Goal: Information Seeking & Learning: Find contact information

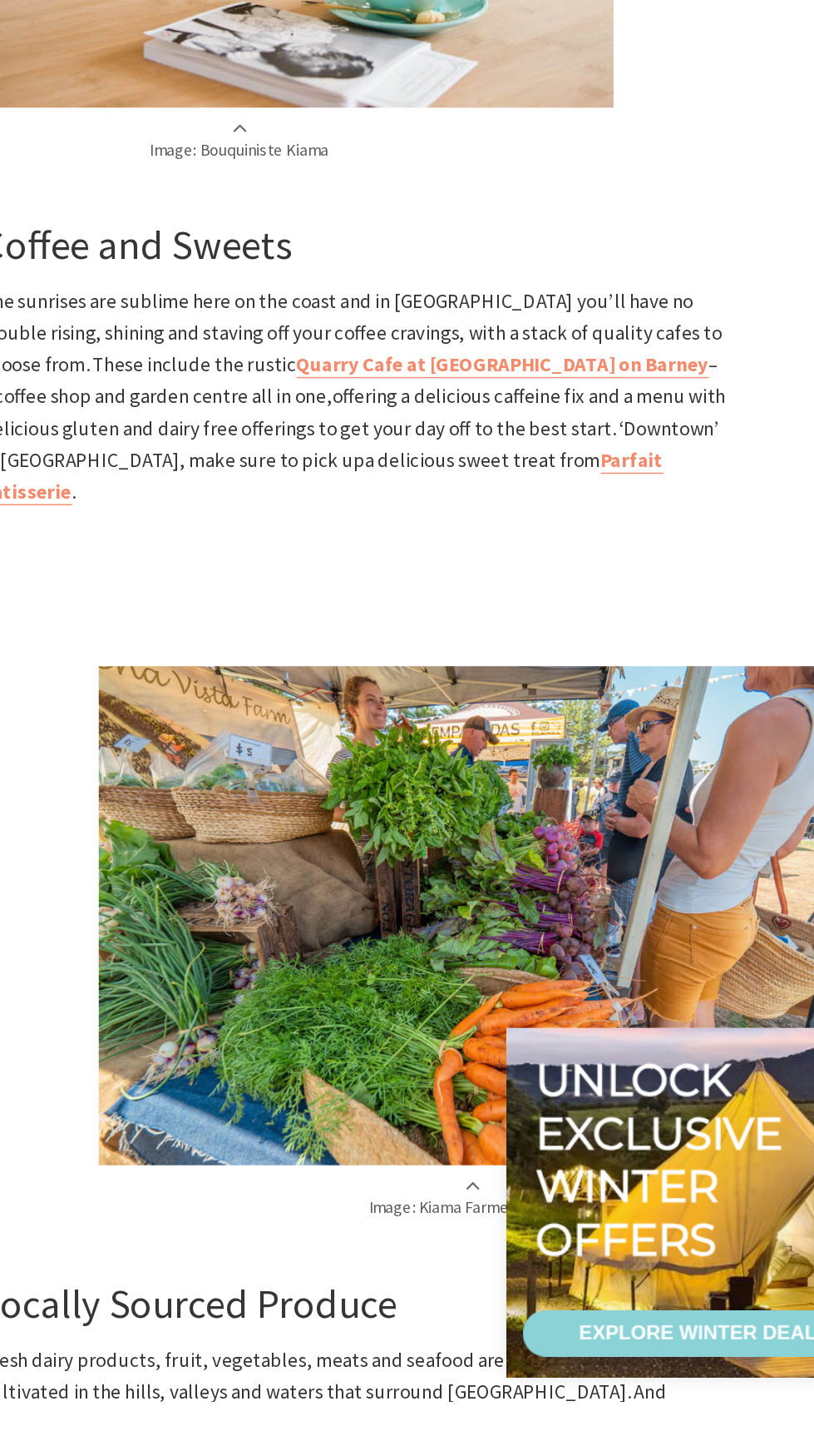
scroll to position [1006, 0]
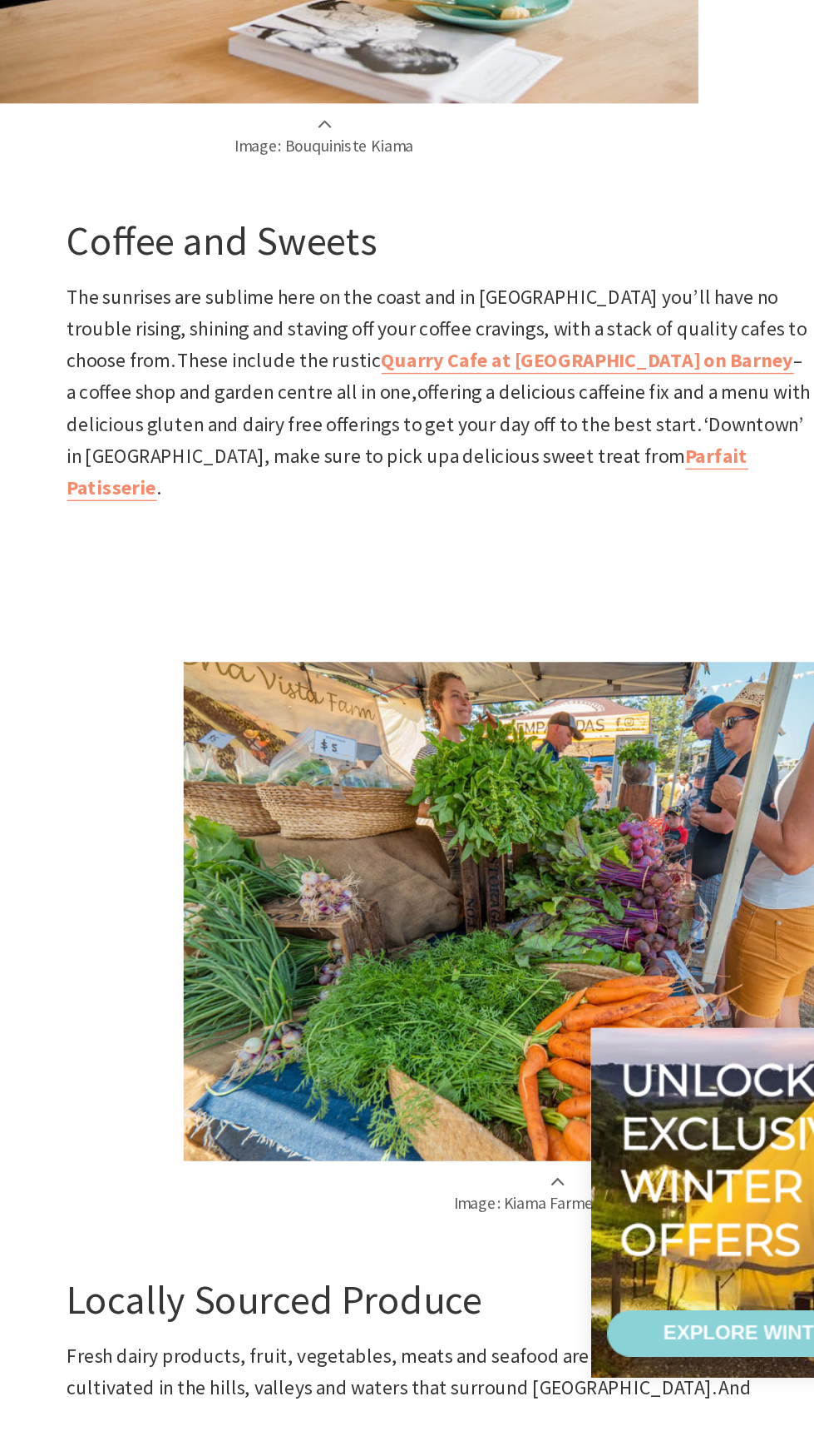
click at [472, 1112] on img at bounding box center [490, 1106] width 534 height 356
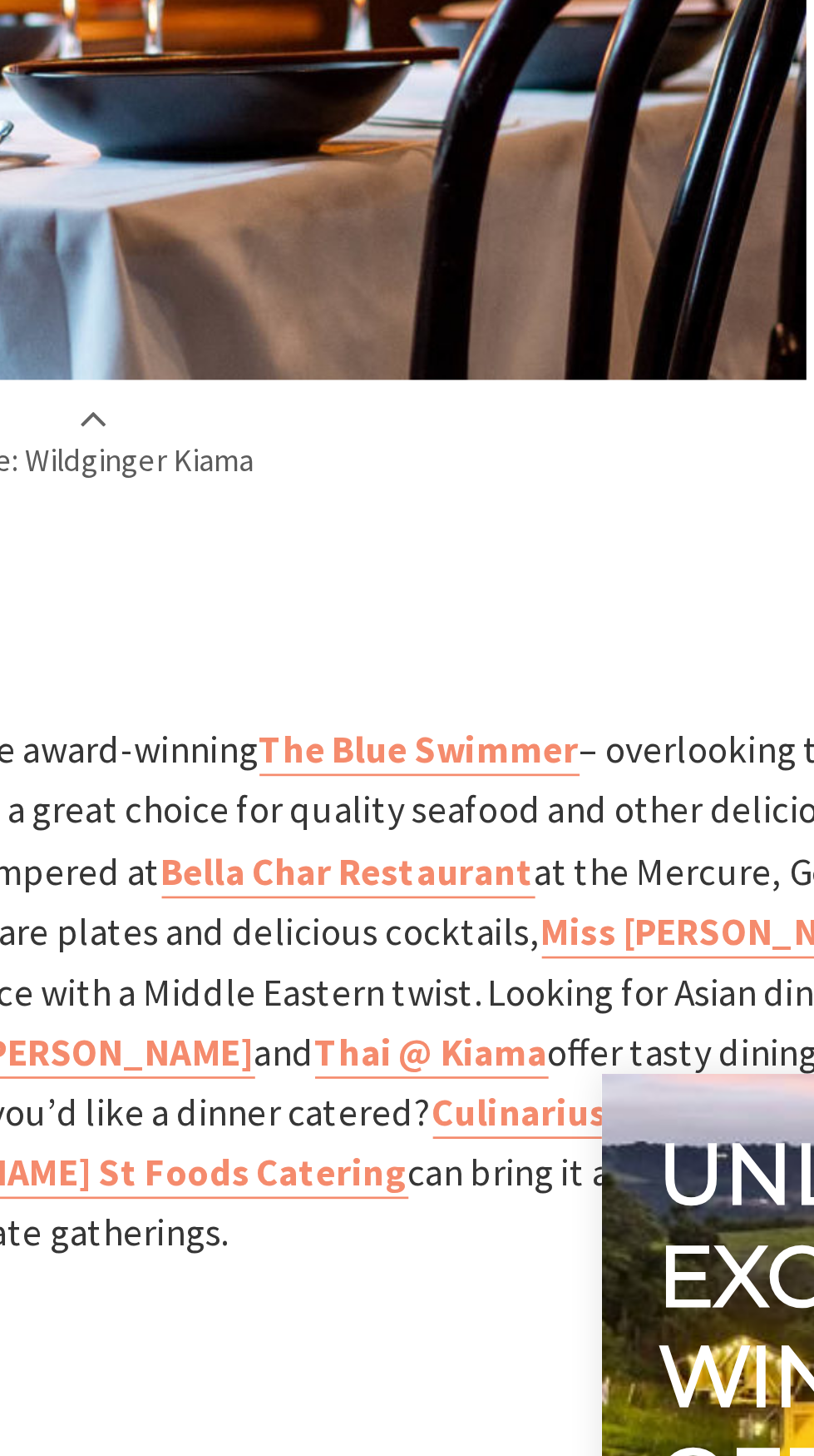
scroll to position [2230, 0]
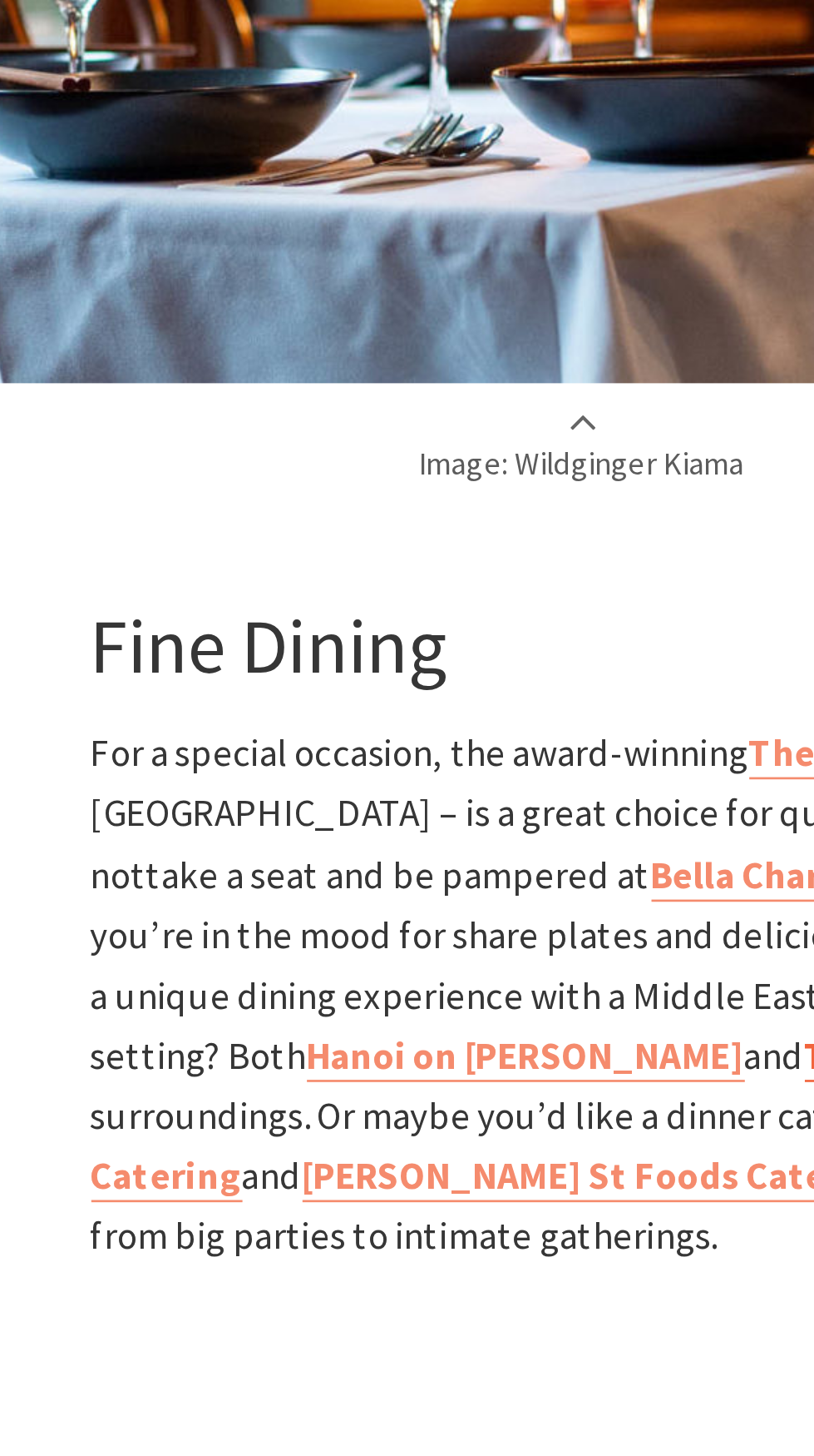
click at [408, 1190] on b "Thai @ Kiama" at bounding box center [451, 1181] width 88 height 18
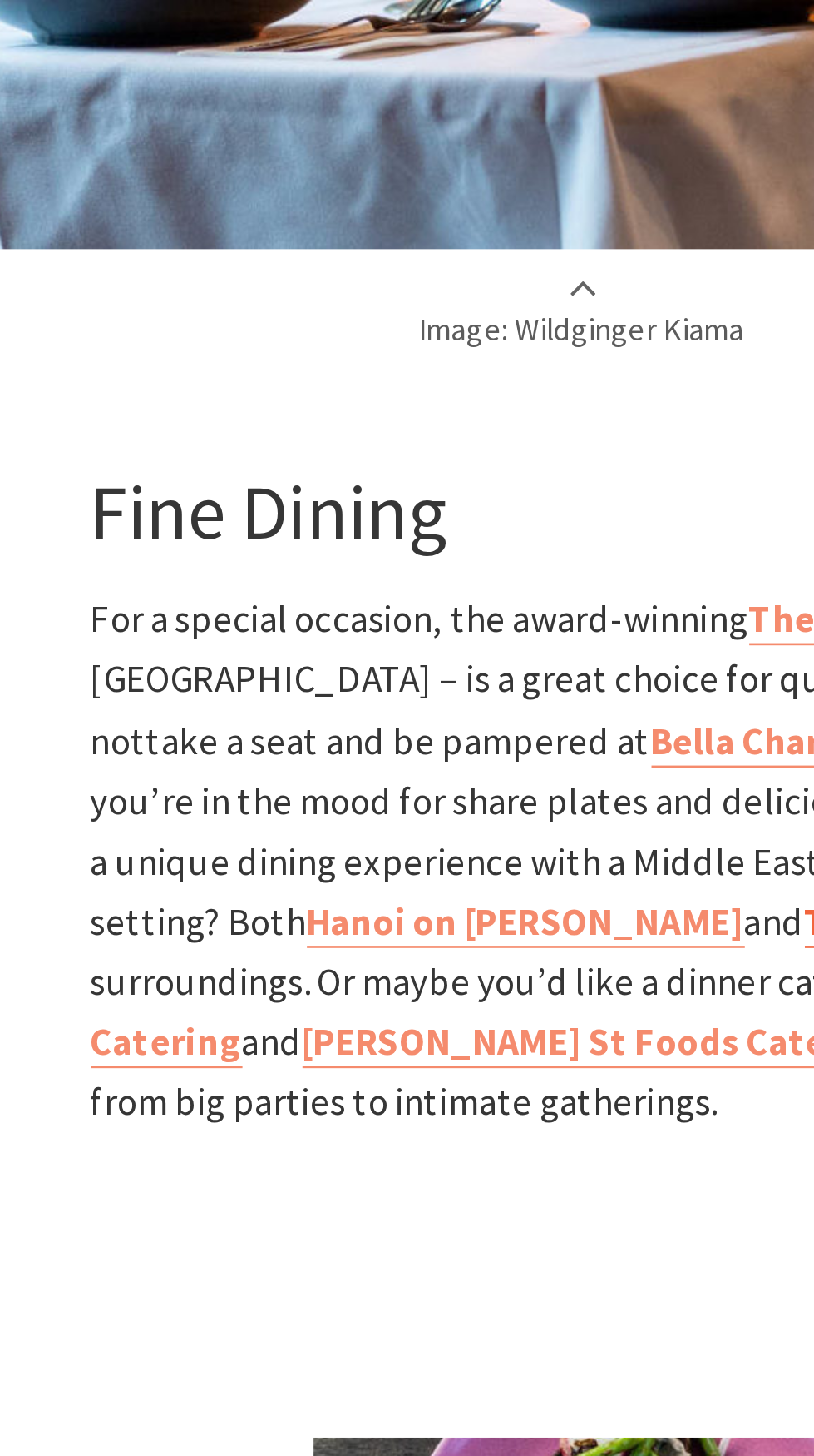
click at [408, 1190] on b "Thai @ Kiama" at bounding box center [451, 1181] width 88 height 18
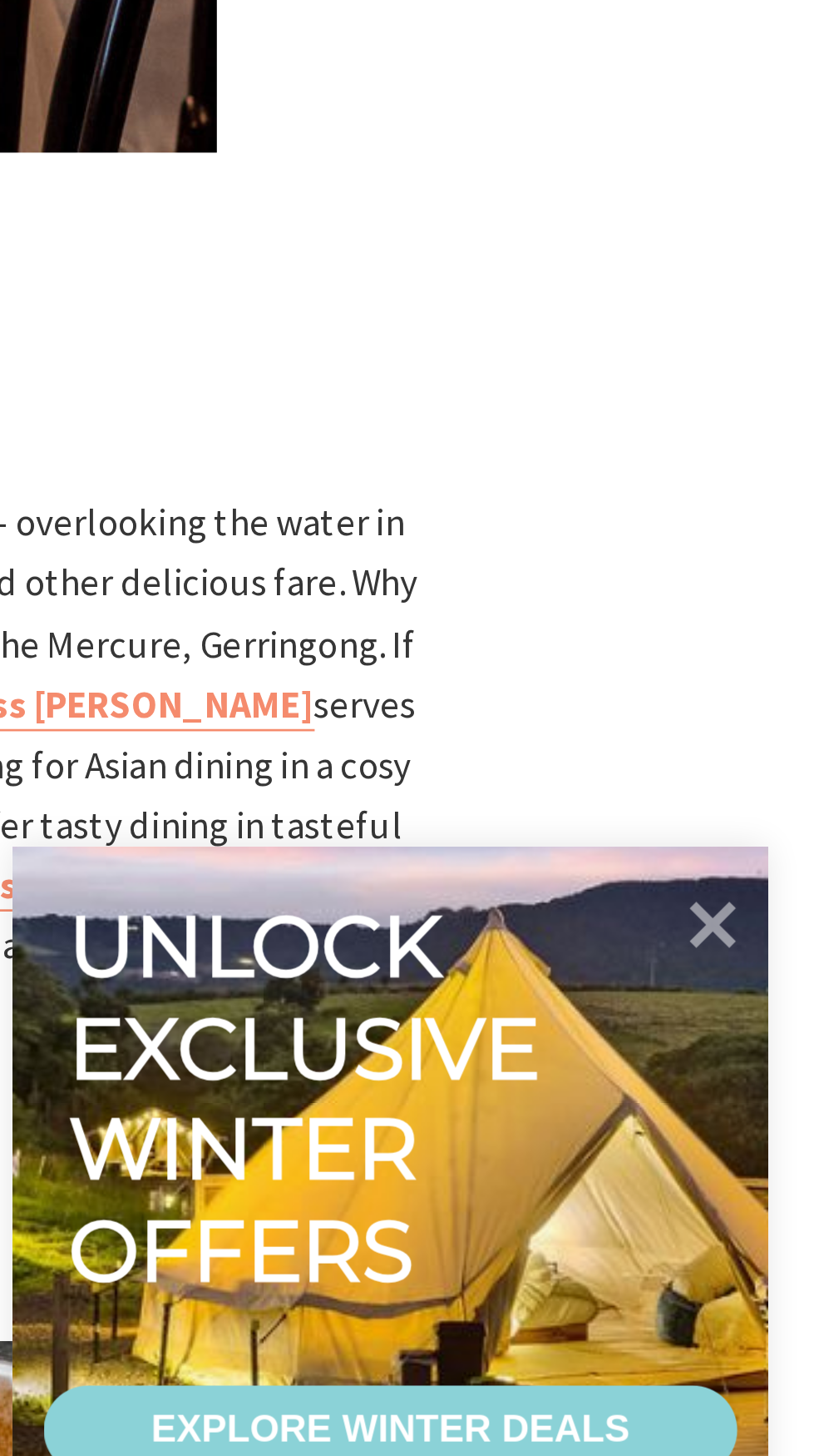
click at [385, 1177] on b "Hanoi on [PERSON_NAME]" at bounding box center [304, 1181] width 164 height 18
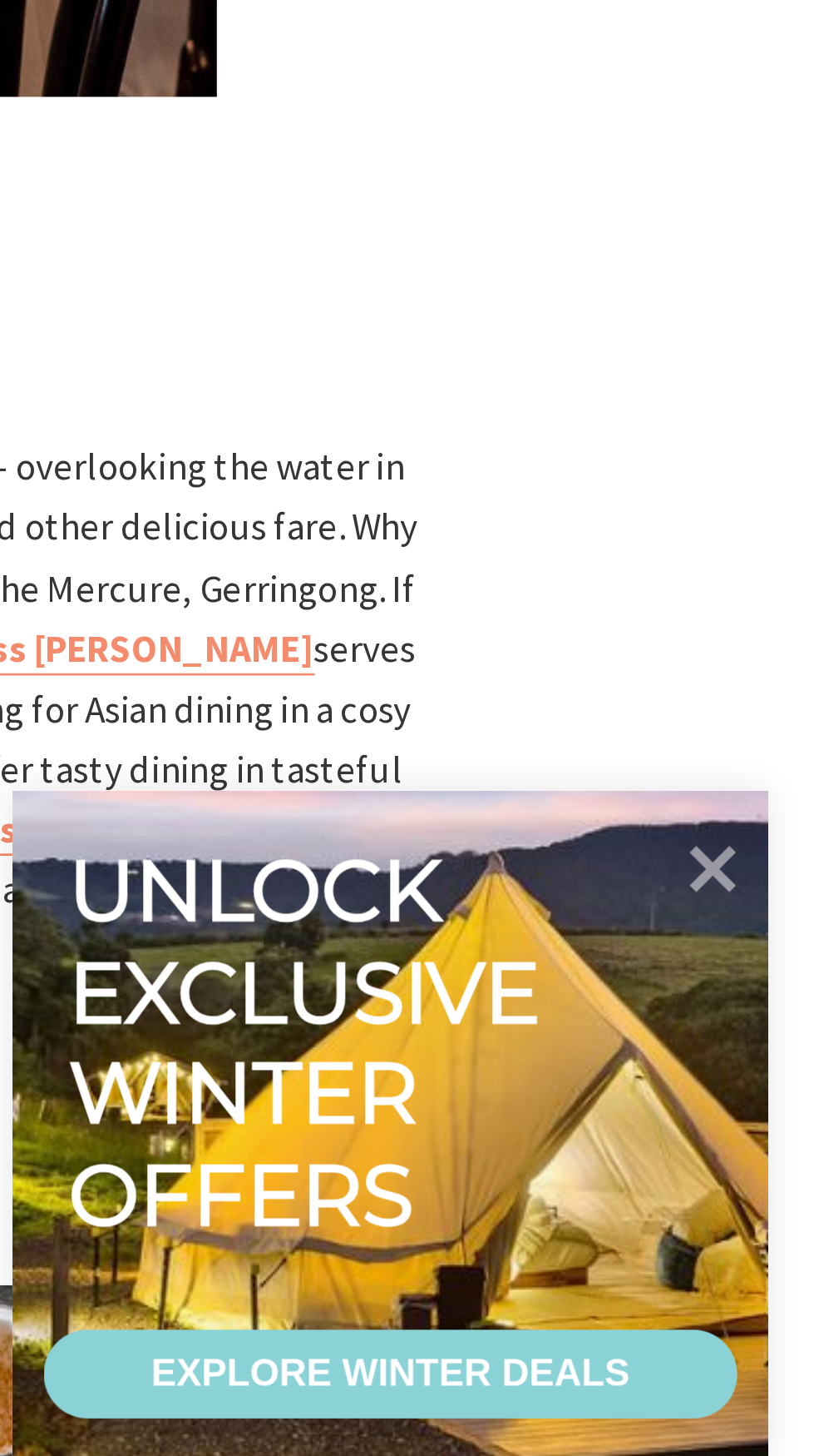
scroll to position [2248, 0]
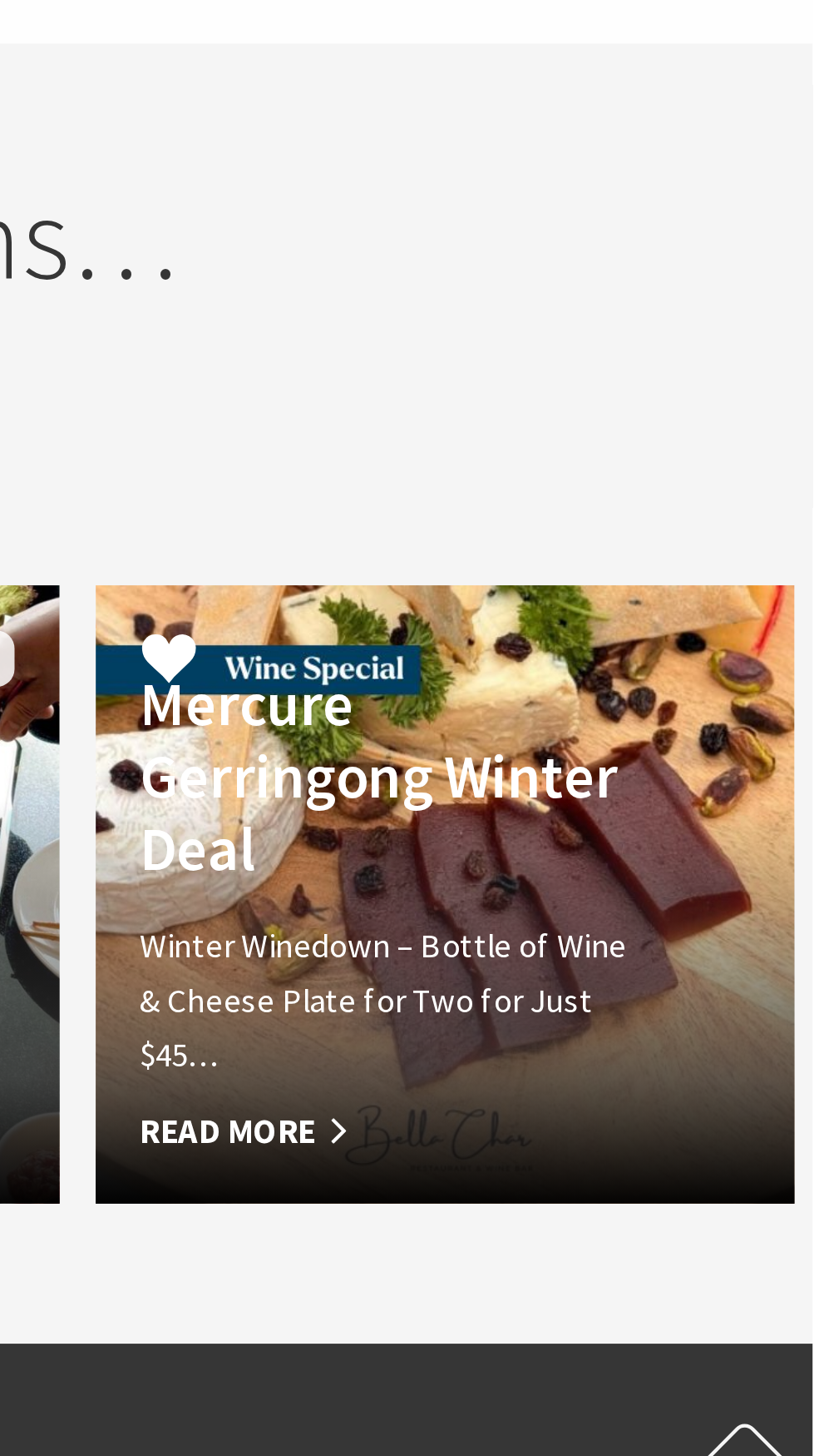
scroll to position [572, 0]
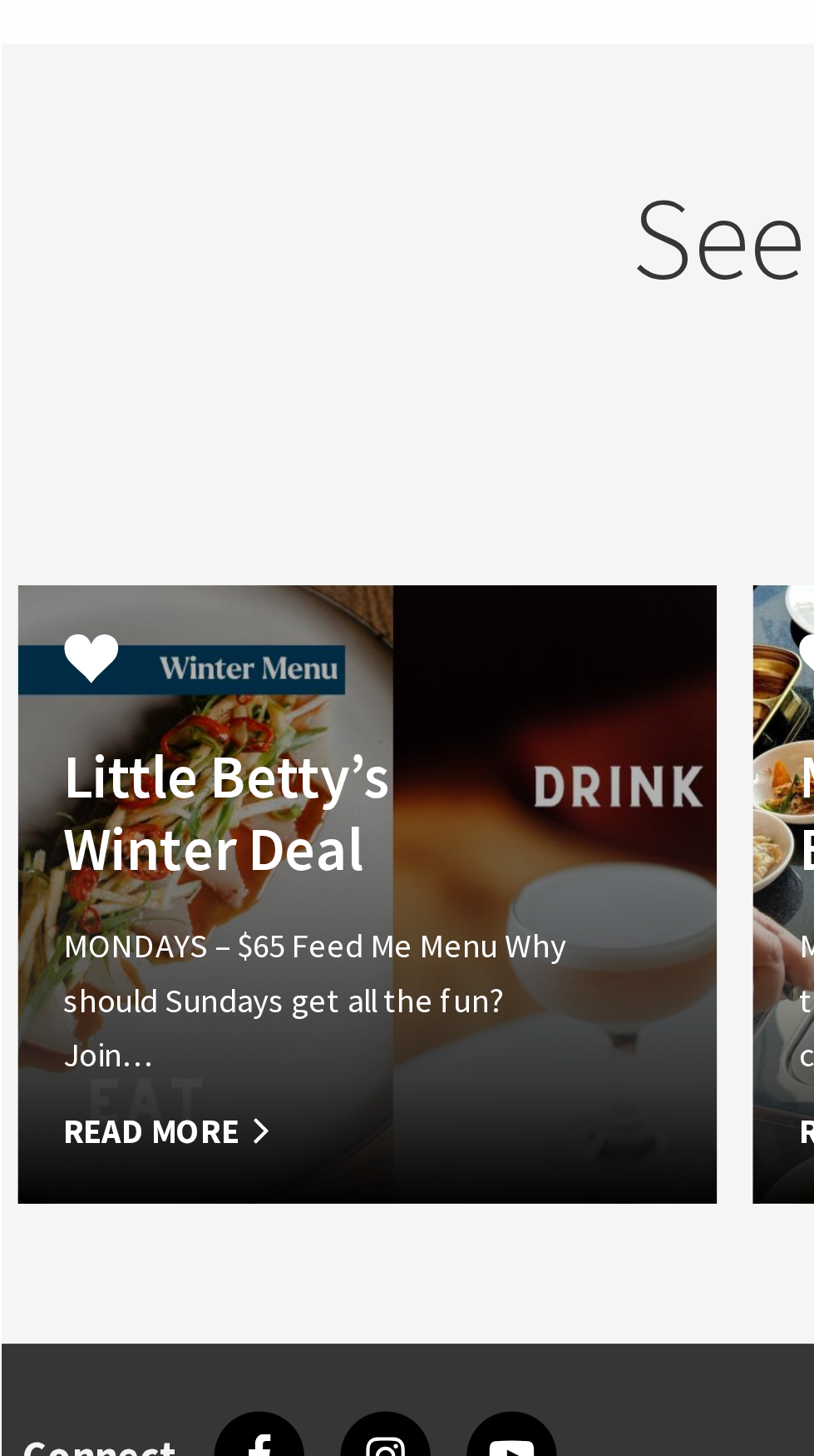
click at [98, 826] on link "Another Image Used Little Betty’s Winter Deal MONDAYS – $65 Feed Me Menu Why sh…" at bounding box center [135, 740] width 257 height 228
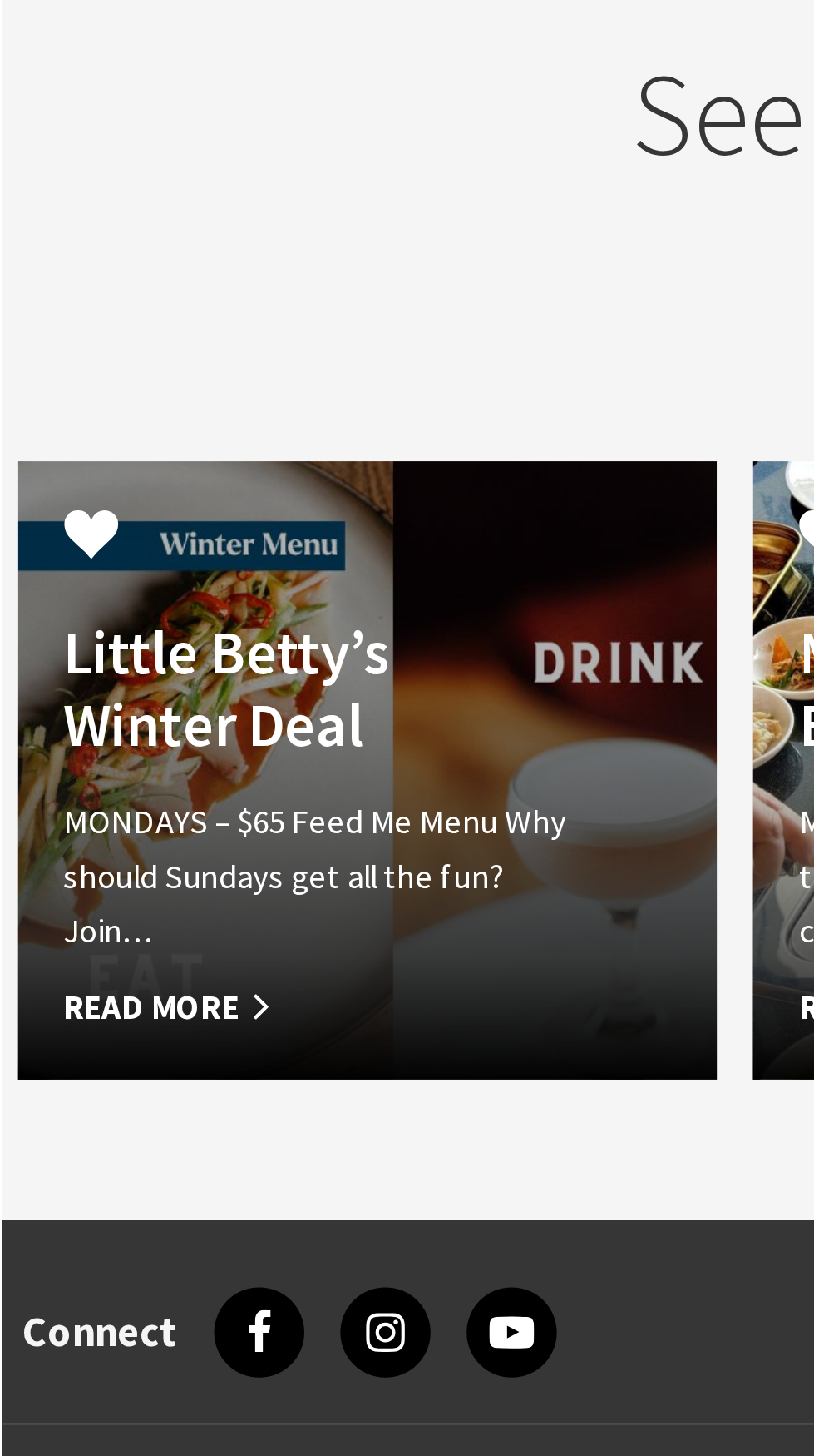
scroll to position [446, 0]
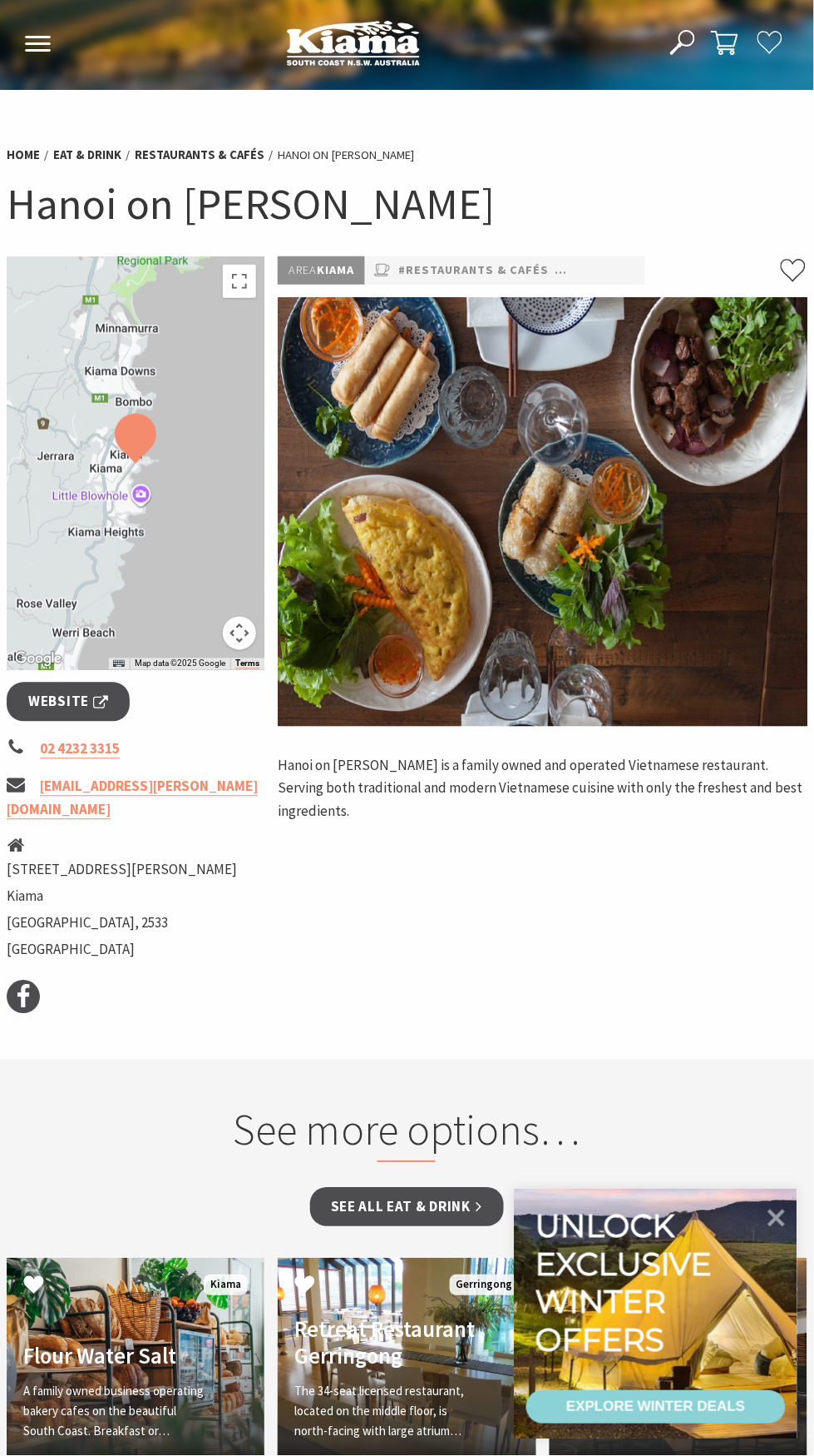
click at [282, 841] on div "Area [GEOGRAPHIC_DATA] #Restaurants & Cafés #Takeaway Foods Hanoi on [PERSON_NA…" at bounding box center [543, 635] width 544 height 757
click at [126, 795] on link "[EMAIL_ADDRESS][PERSON_NAME][DOMAIN_NAME]" at bounding box center [132, 798] width 251 height 42
click at [169, 859] on li "[STREET_ADDRESS][PERSON_NAME]" at bounding box center [122, 870] width 231 height 22
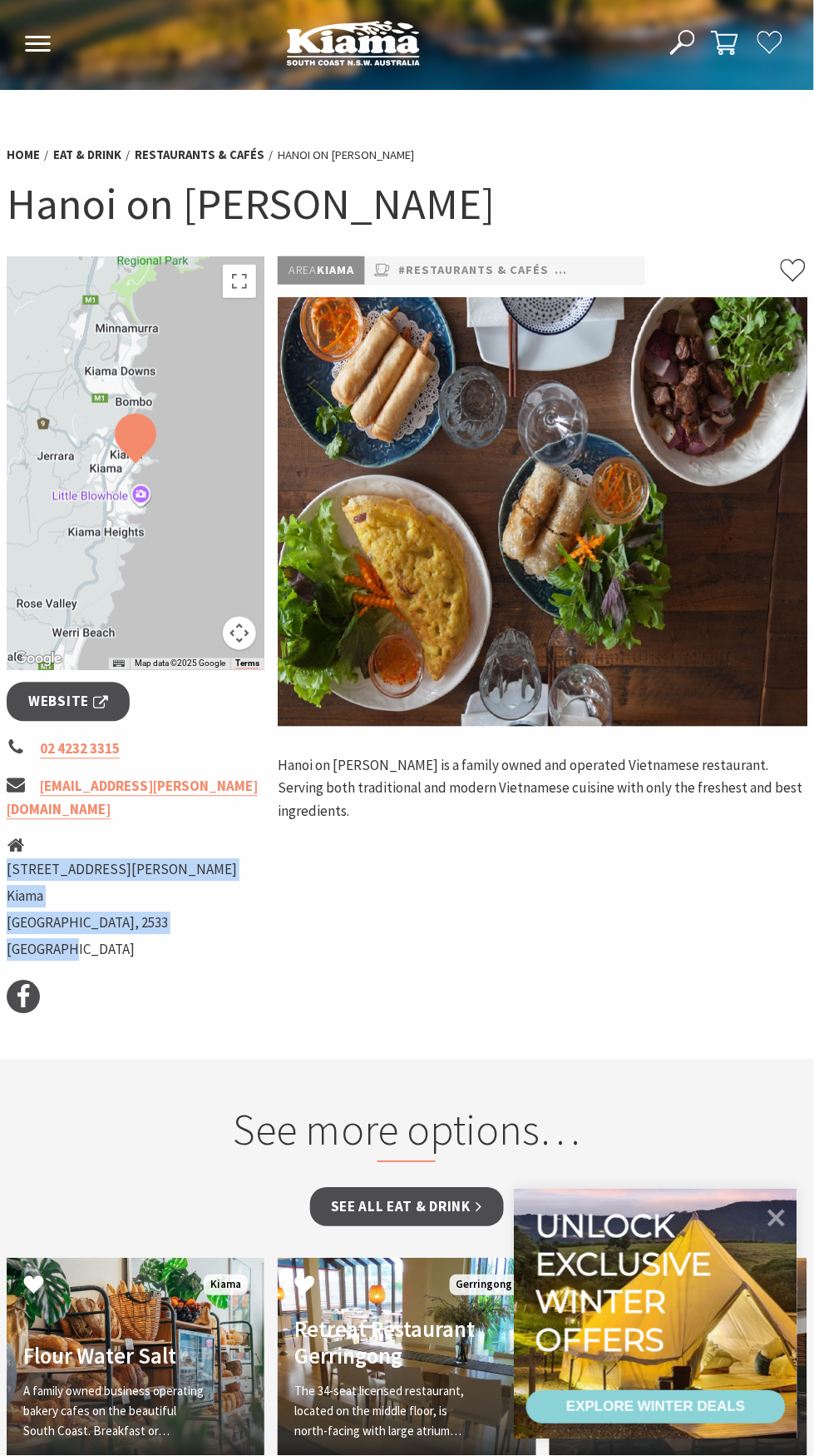
click at [189, 752] on li "02 4232 3315" at bounding box center [135, 750] width 257 height 22
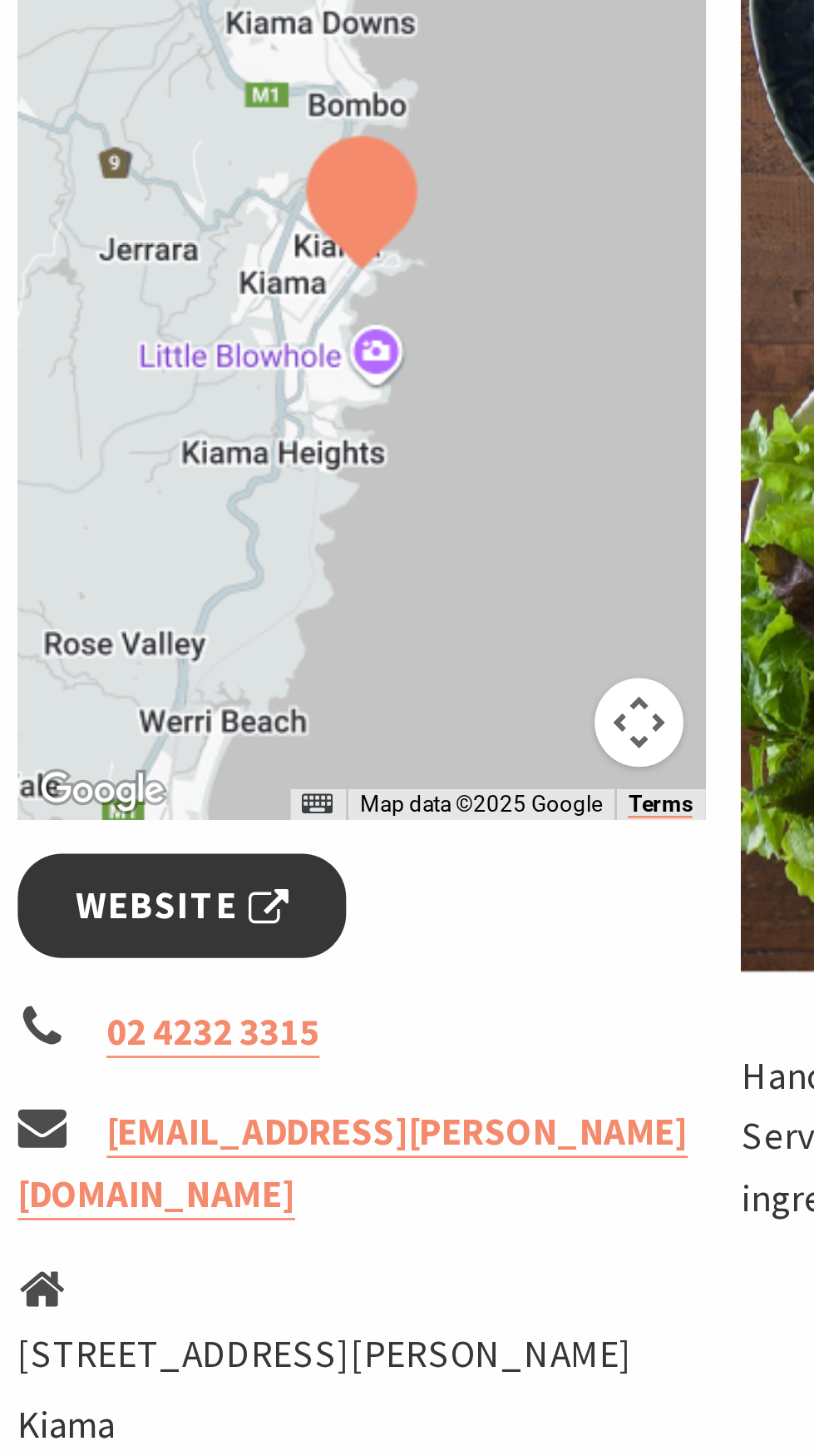
click at [102, 698] on span "Website" at bounding box center [68, 702] width 80 height 22
